Goal: Transaction & Acquisition: Purchase product/service

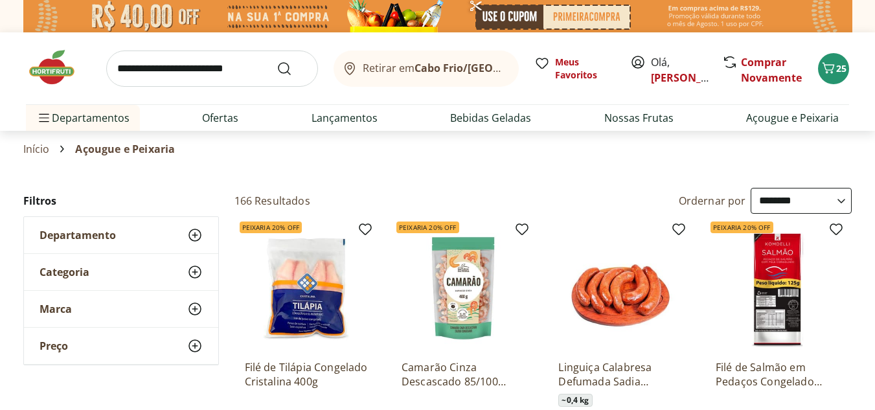
select select "**********"
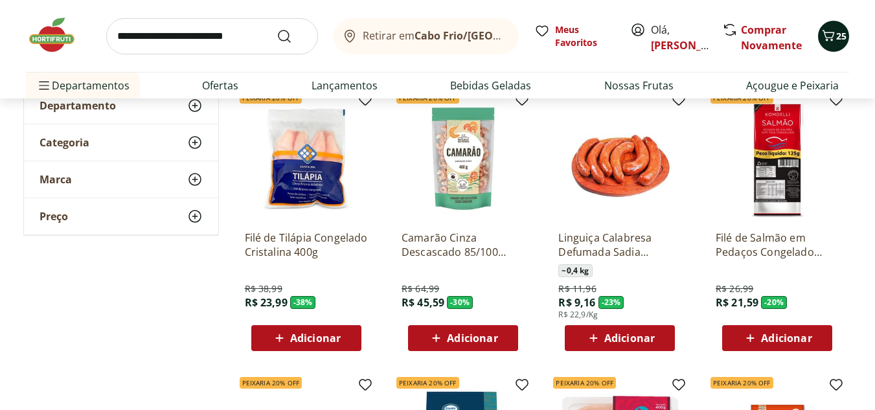
click at [846, 34] on span "25" at bounding box center [842, 36] width 10 height 12
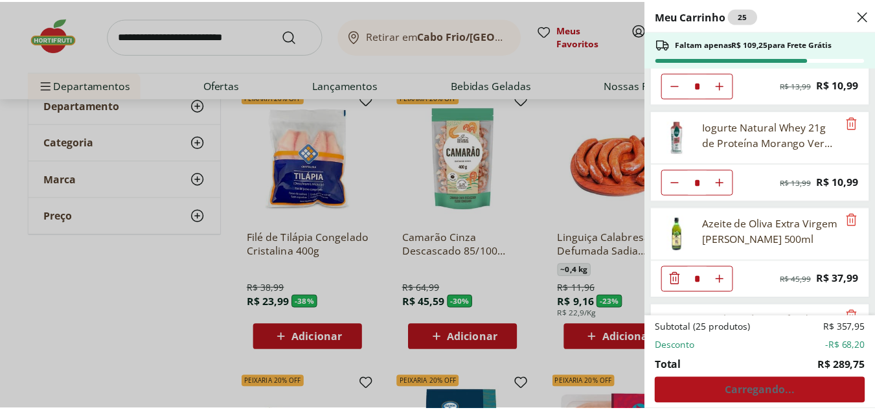
scroll to position [518, 0]
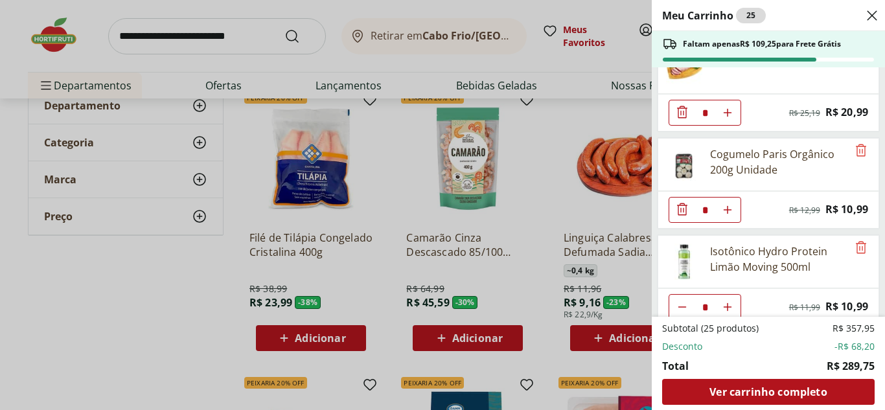
click at [154, 292] on div "Meu Carrinho 25 Faltam apenas R$ 109,25 para Frete Grátis Ovos Tipo Grande Verm…" at bounding box center [442, 205] width 885 height 410
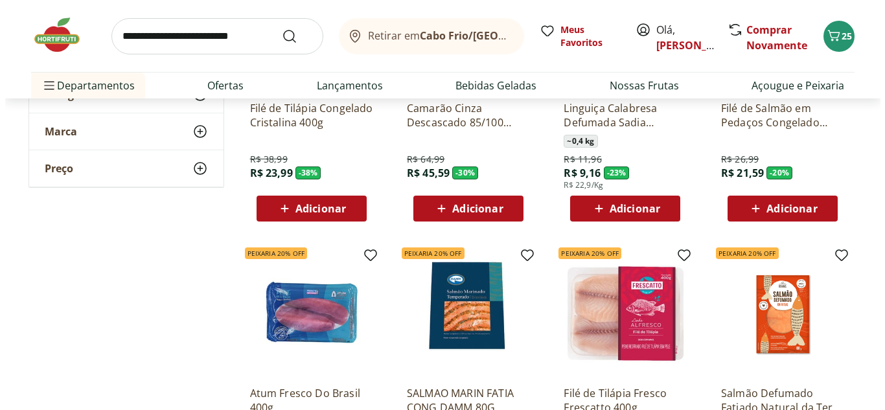
scroll to position [389, 0]
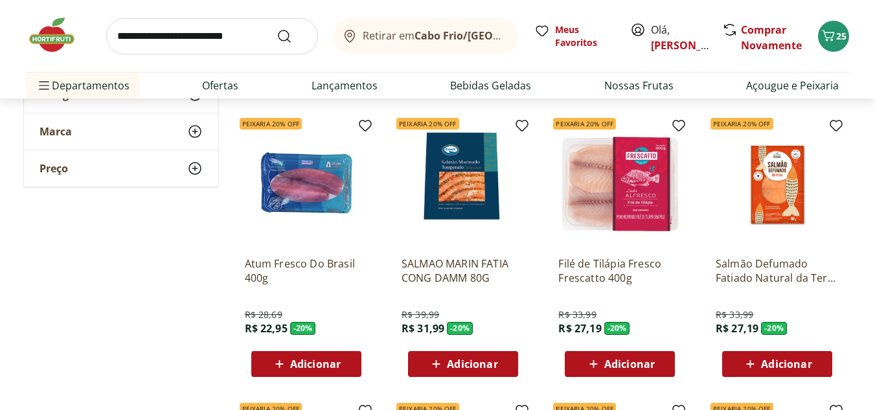
click at [330, 360] on span "Adicionar" at bounding box center [315, 364] width 51 height 10
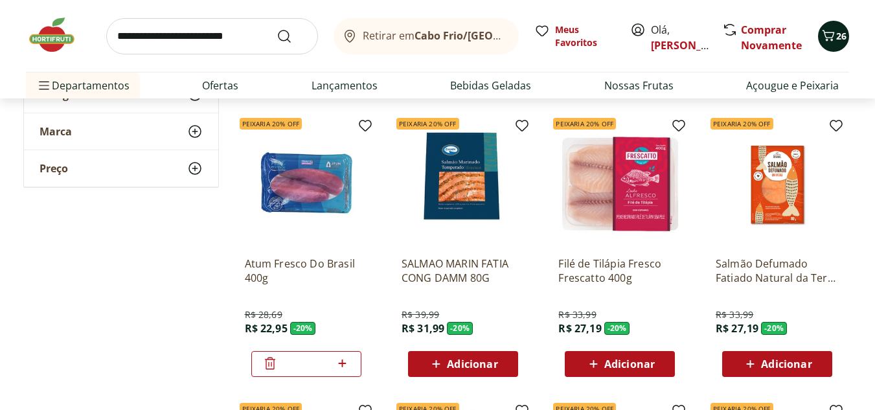
click at [824, 41] on icon "Carrinho" at bounding box center [829, 36] width 16 height 16
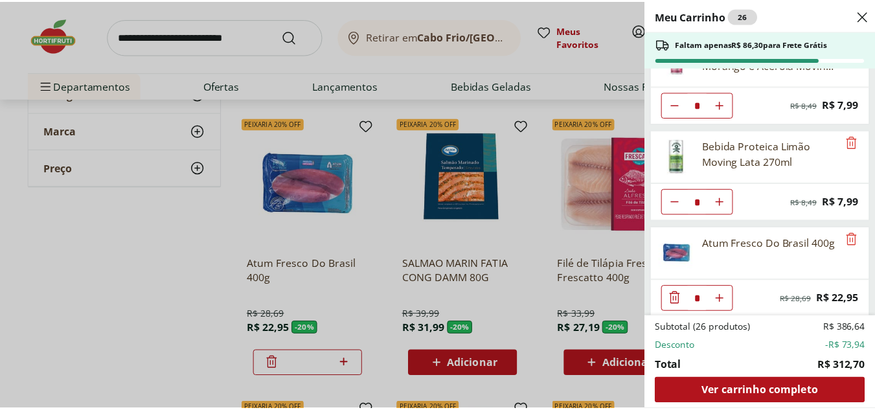
scroll to position [922, 0]
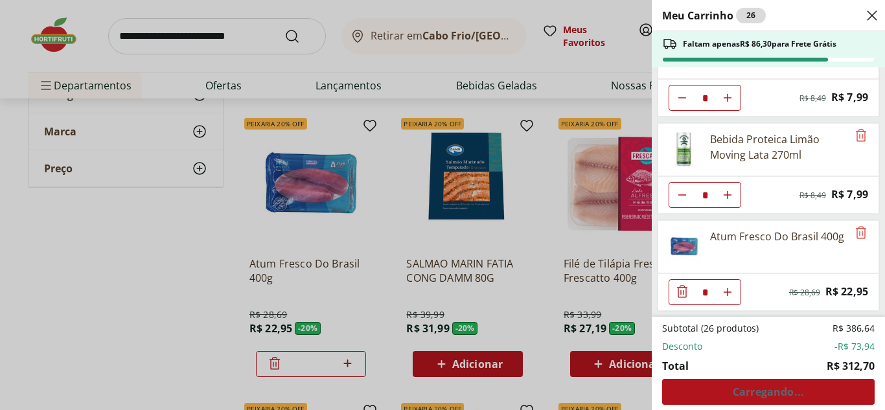
click at [252, 302] on div "Meu Carrinho 26 Faltam apenas R$ 86,30 para Frete Grátis Ovos Tipo Grande Verme…" at bounding box center [442, 205] width 885 height 410
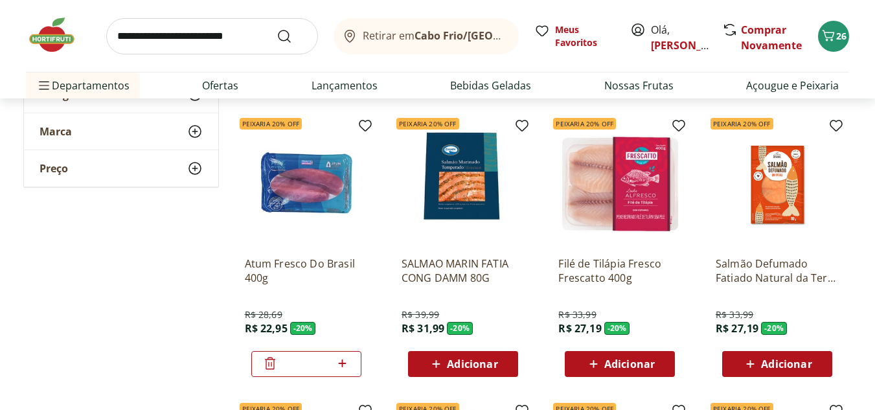
click at [32, 33] on img at bounding box center [58, 35] width 65 height 39
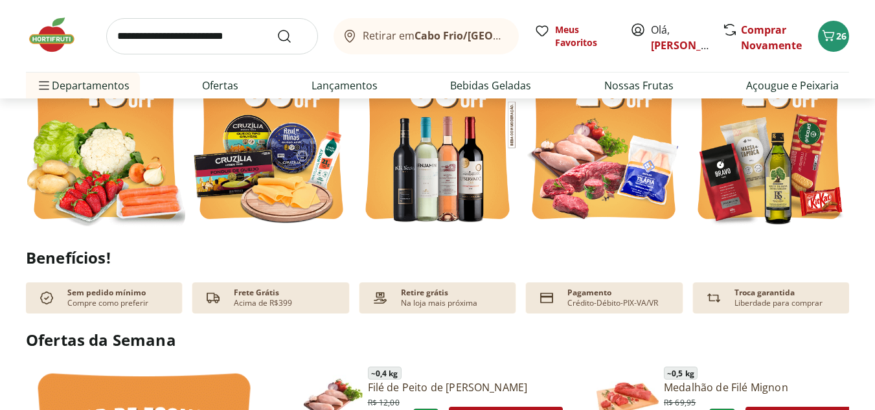
scroll to position [324, 0]
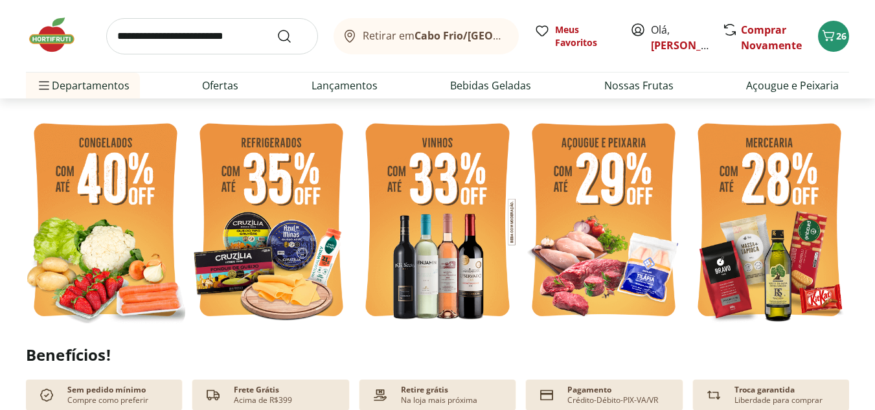
click at [584, 214] on img at bounding box center [603, 221] width 159 height 213
